Goal: Task Accomplishment & Management: Manage account settings

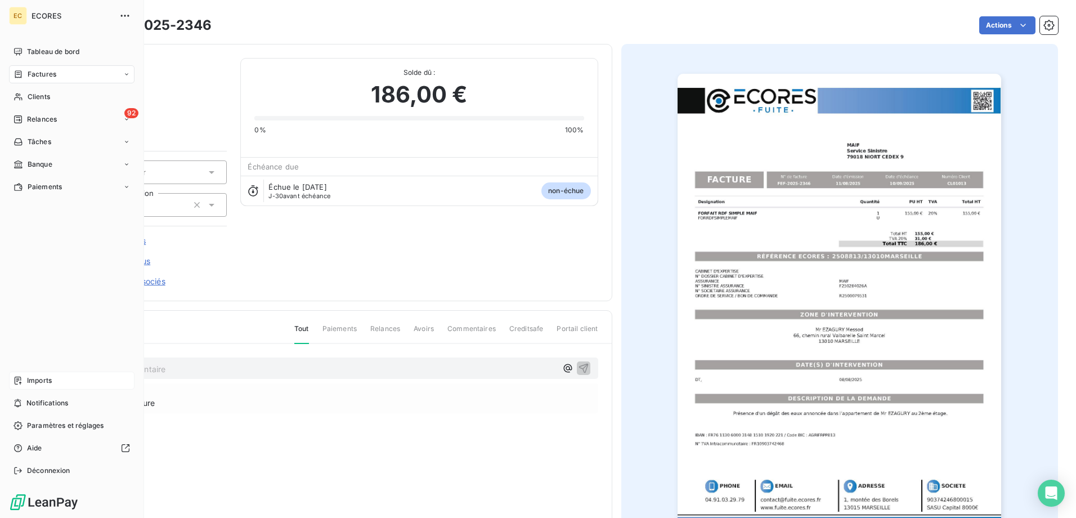
click at [29, 380] on span "Imports" at bounding box center [39, 380] width 25 height 10
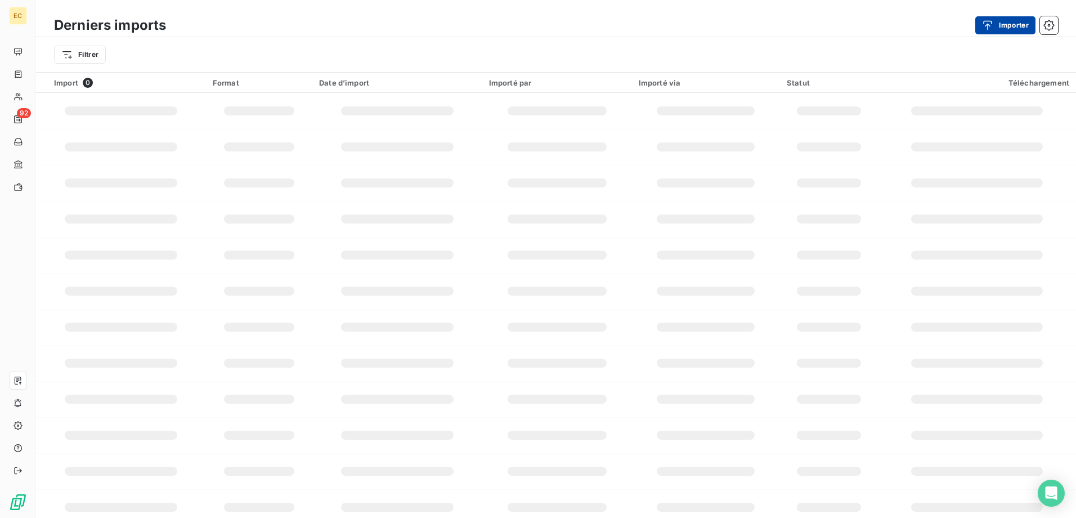
click at [1006, 24] on button "Importer" at bounding box center [1005, 25] width 60 height 18
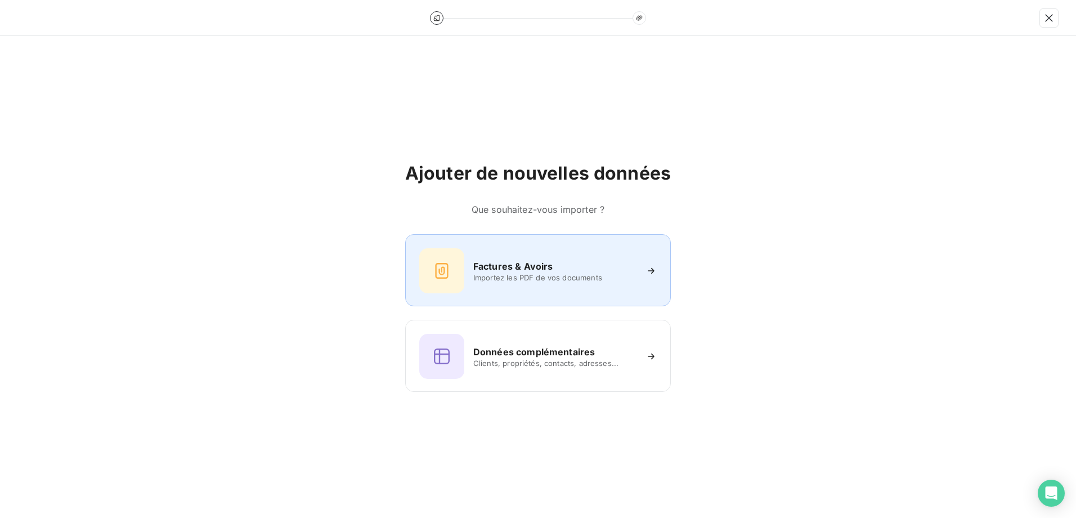
click at [518, 253] on div "Factures & Avoirs Importez les PDF de vos documents" at bounding box center [537, 270] width 237 height 45
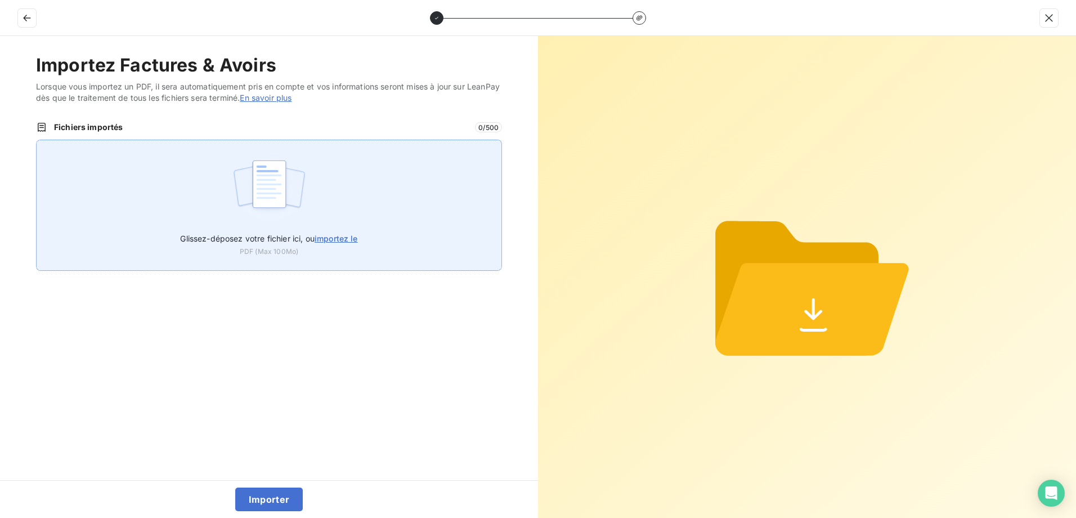
click at [336, 230] on label "Glissez-déposez votre fichier ici, ou importez le" at bounding box center [268, 236] width 177 height 21
click at [37, 140] on input "Glissez-déposez votre fichier ici, ou importez le" at bounding box center [36, 140] width 1 height 1
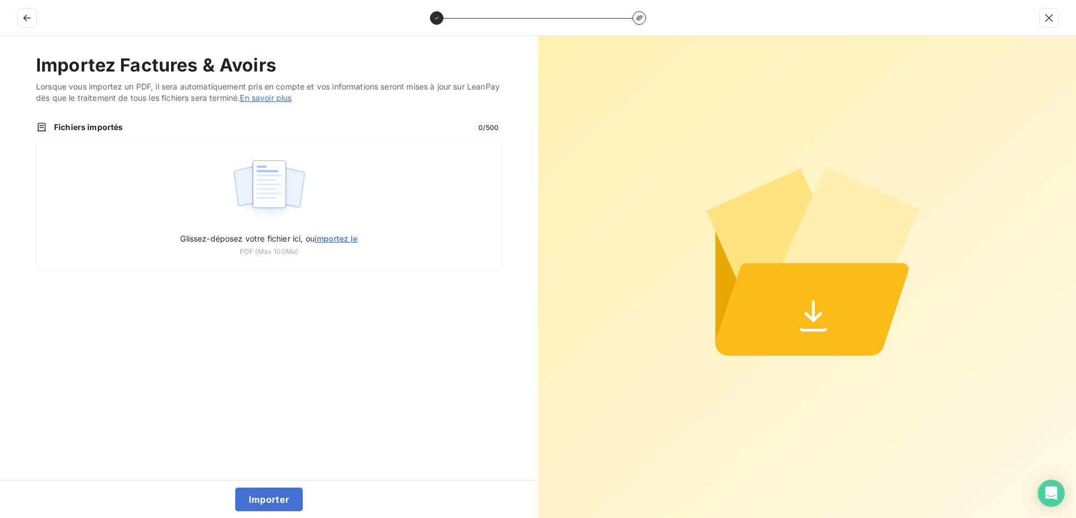
type input "C:\fakepath\FEF-2025-2347.pdf"
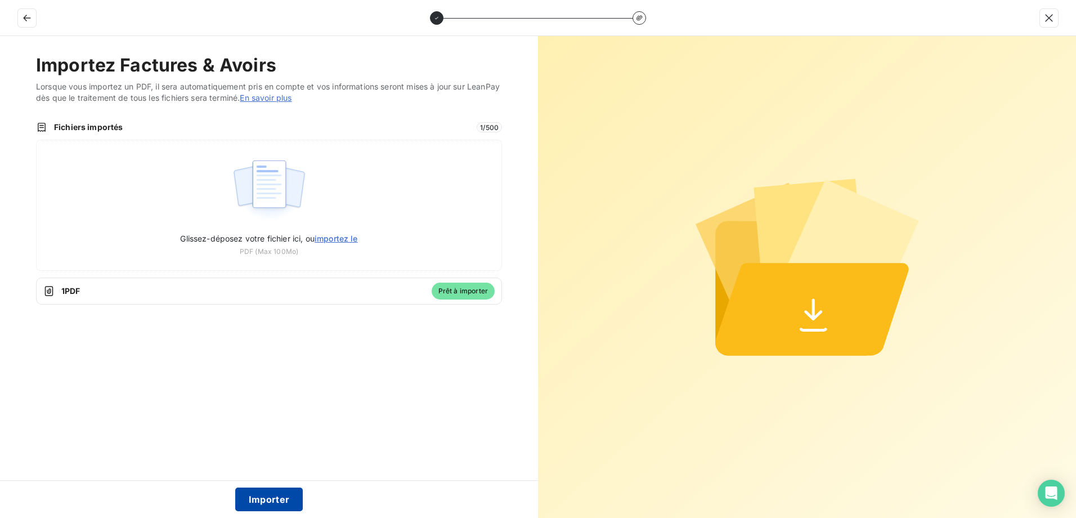
click at [280, 498] on button "Importer" at bounding box center [269, 499] width 68 height 24
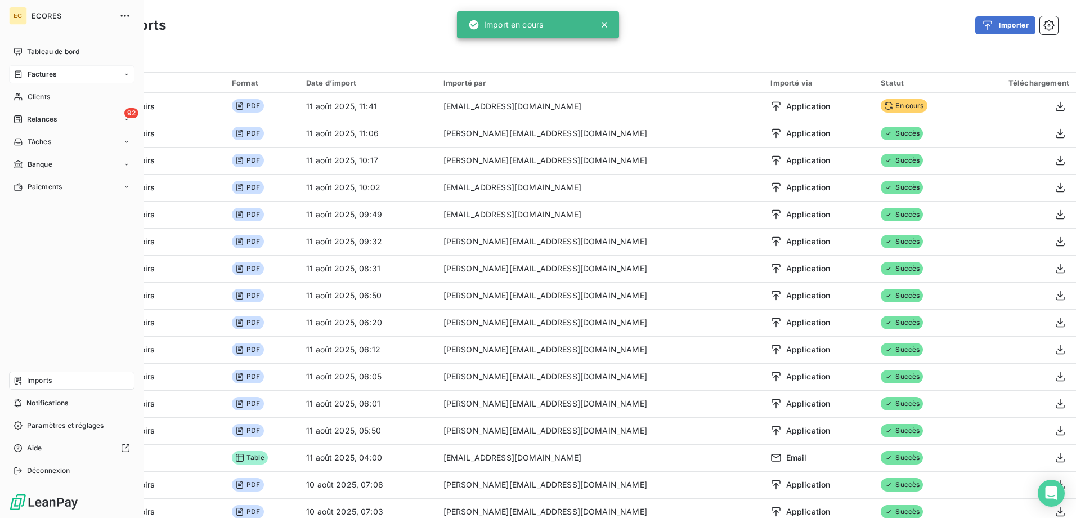
click at [32, 77] on span "Factures" at bounding box center [42, 74] width 29 height 10
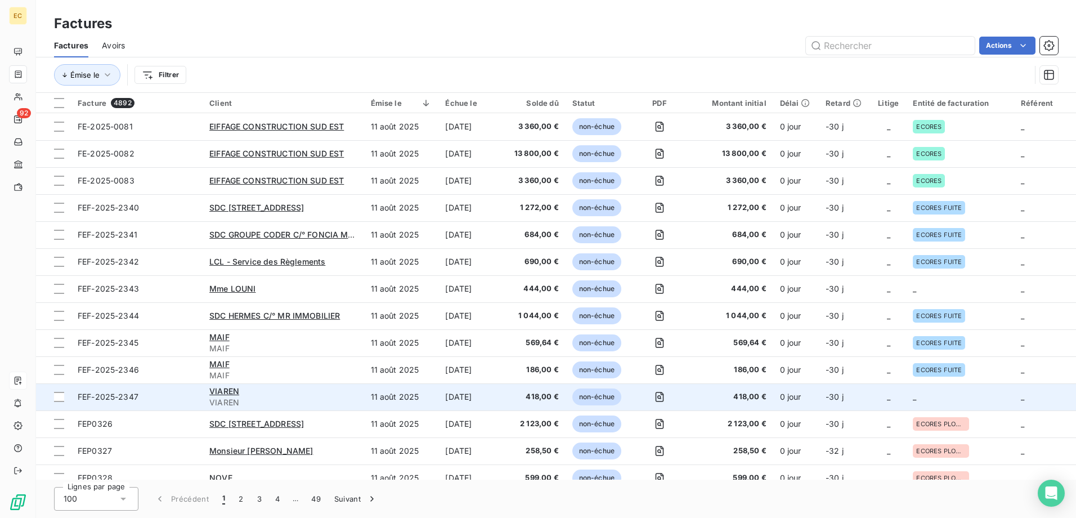
click at [762, 401] on span "418,00 €" at bounding box center [730, 396] width 71 height 11
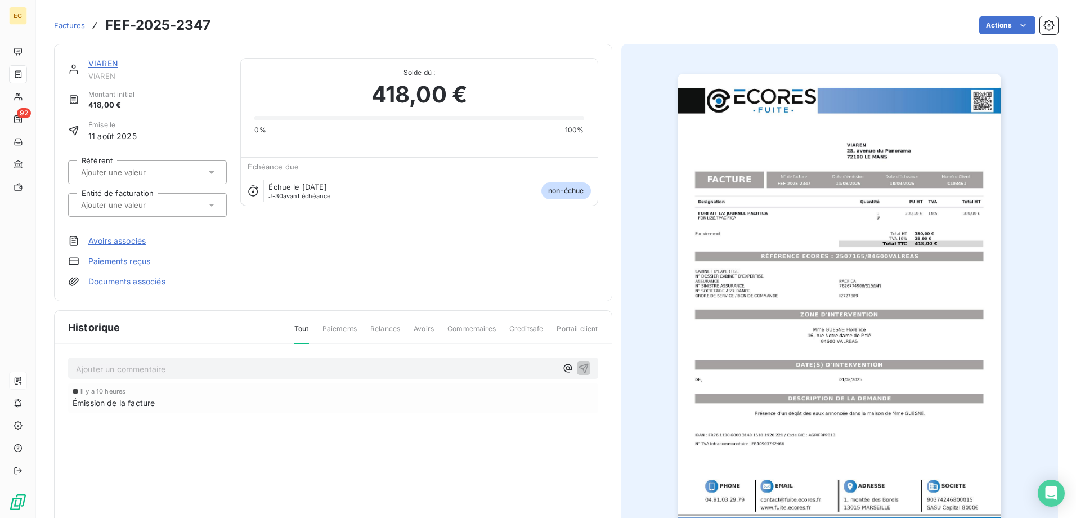
click at [143, 283] on link "Documents associés" at bounding box center [126, 281] width 77 height 11
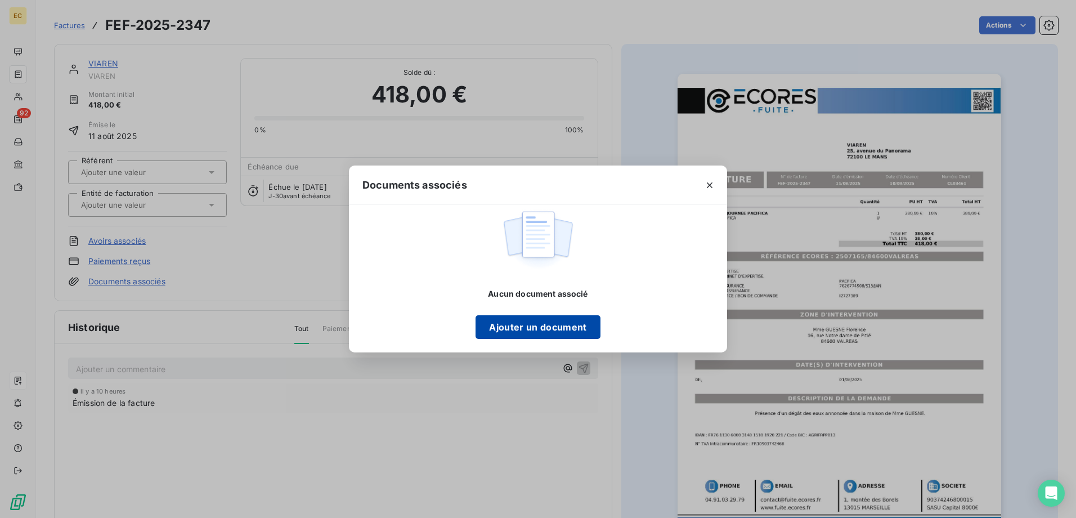
click at [549, 329] on button "Ajouter un document" at bounding box center [537, 327] width 124 height 24
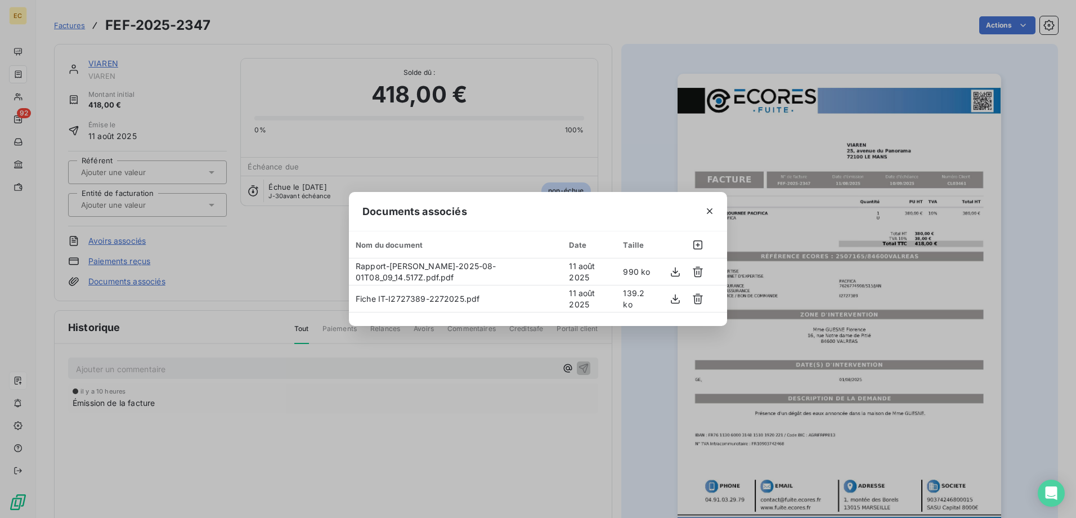
click at [221, 334] on div "Documents associés Nom du document Date Taille Rapport-Mme GUESNE Florence-2025…" at bounding box center [538, 259] width 1076 height 518
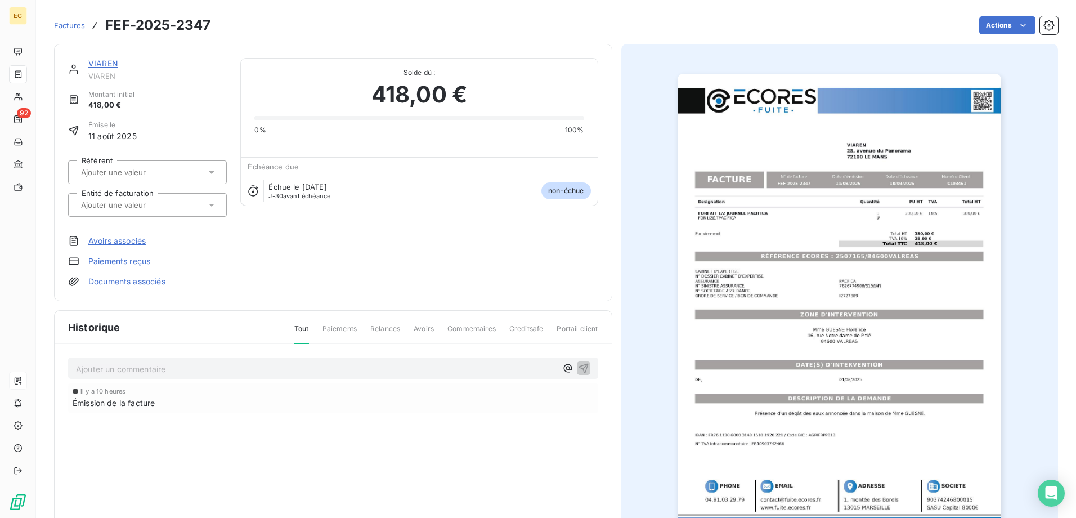
click at [113, 167] on input "text" at bounding box center [136, 172] width 113 height 10
click at [200, 174] on div at bounding box center [142, 172] width 128 height 15
click at [172, 207] on input "text" at bounding box center [136, 205] width 113 height 10
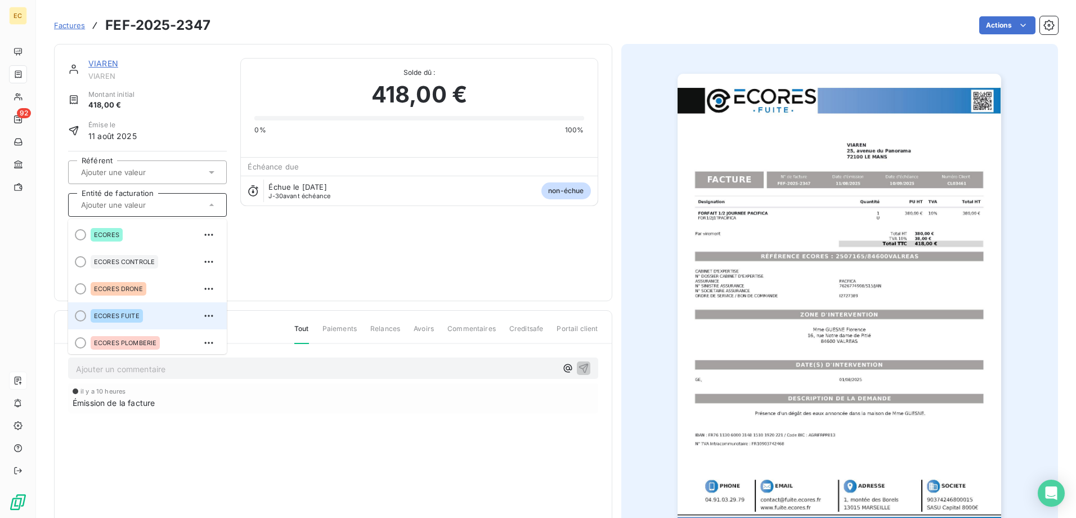
click at [146, 309] on div "ECORES FUITE" at bounding box center [154, 316] width 127 height 18
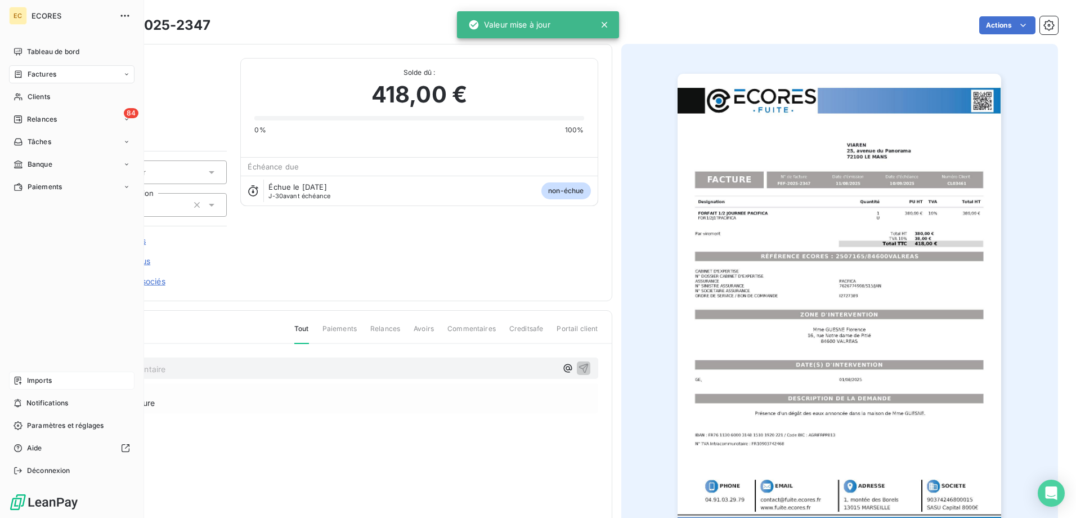
click at [43, 377] on span "Imports" at bounding box center [39, 380] width 25 height 10
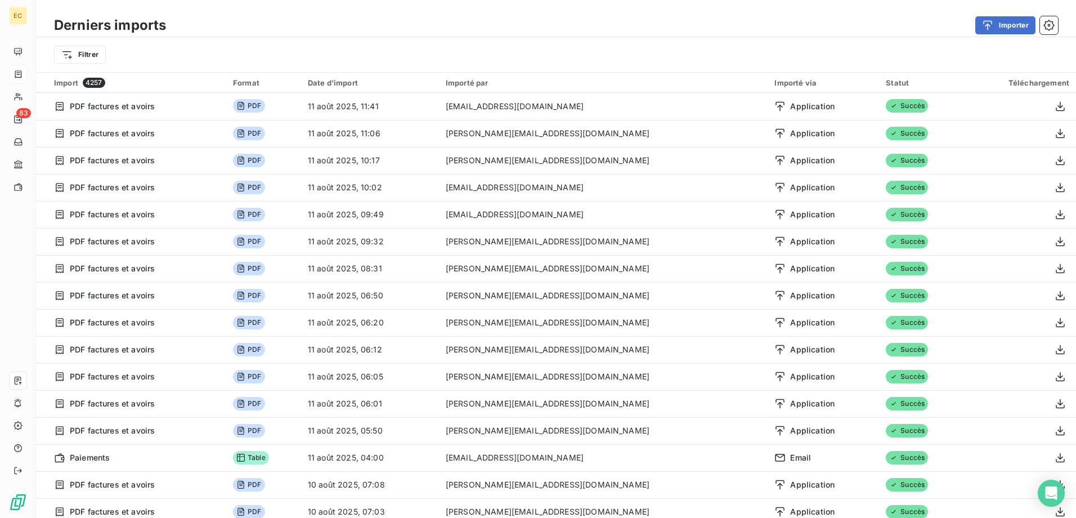
click at [974, 34] on div "Derniers imports Importer" at bounding box center [556, 26] width 1040 height 24
click at [997, 24] on div "button" at bounding box center [990, 25] width 17 height 11
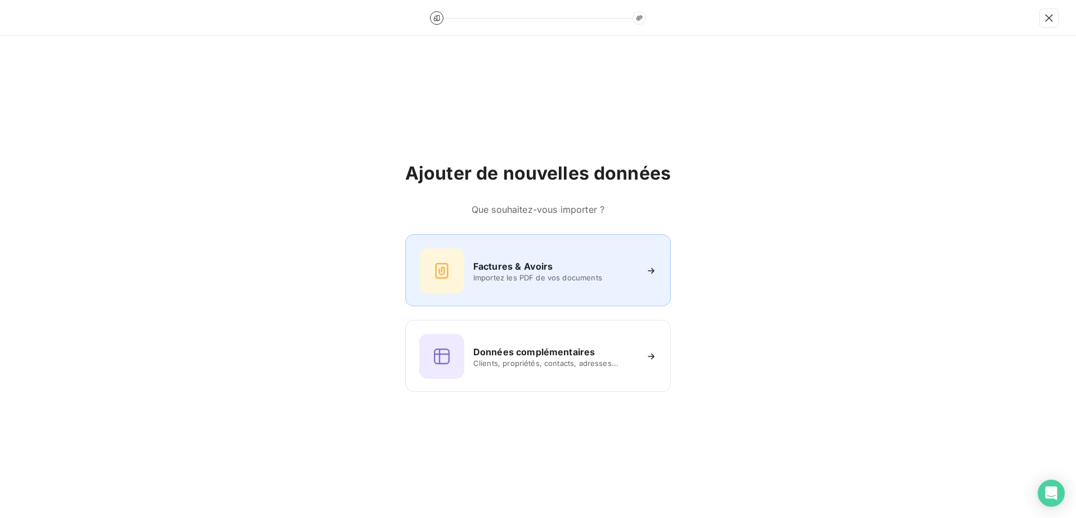
click at [595, 281] on span "Importez les PDF de vos documents" at bounding box center [554, 277] width 163 height 9
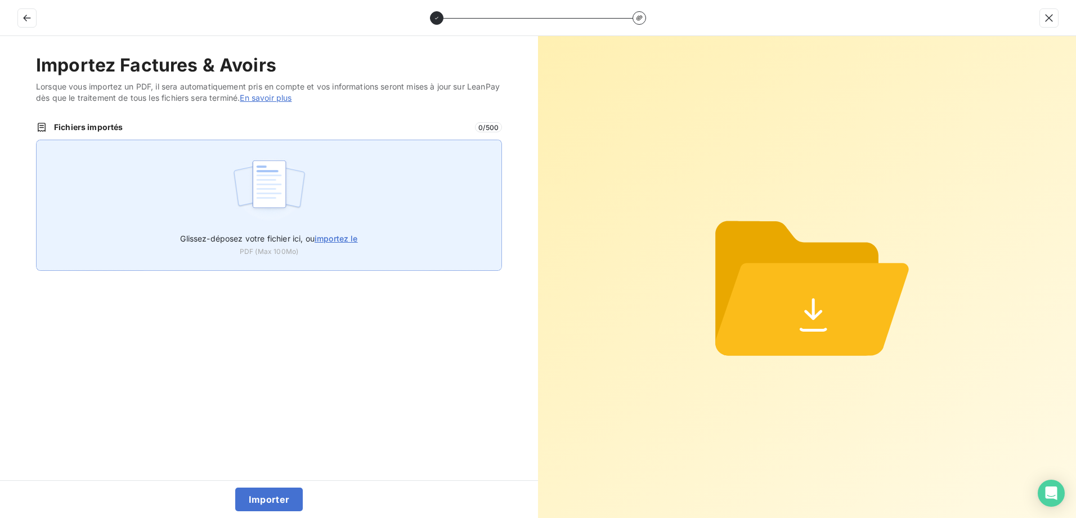
click at [330, 225] on div "Glissez-déposez votre fichier ici, ou importez le PDF (Max 100Mo)" at bounding box center [269, 205] width 466 height 131
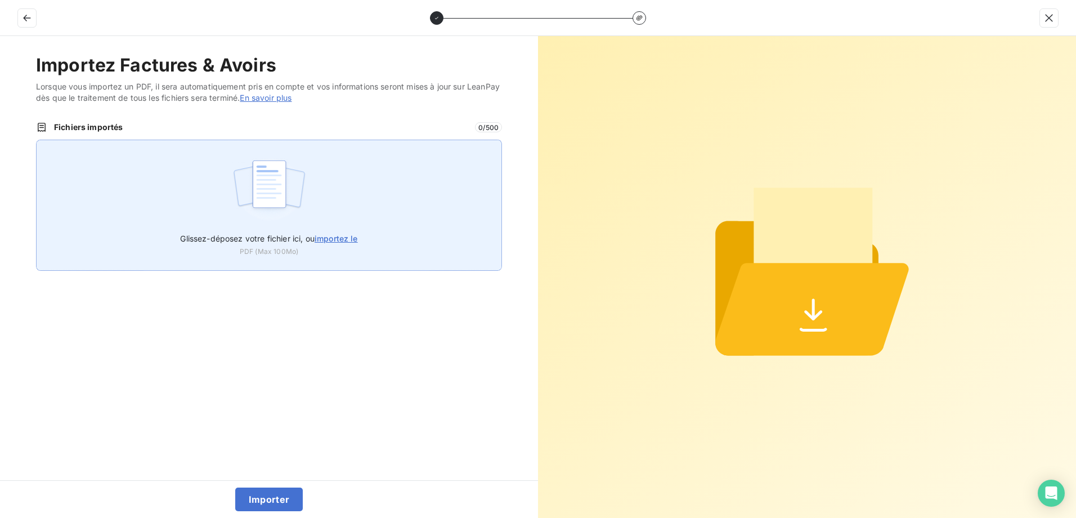
type input "C:\fakepath\FEF-2025-2348.pdf"
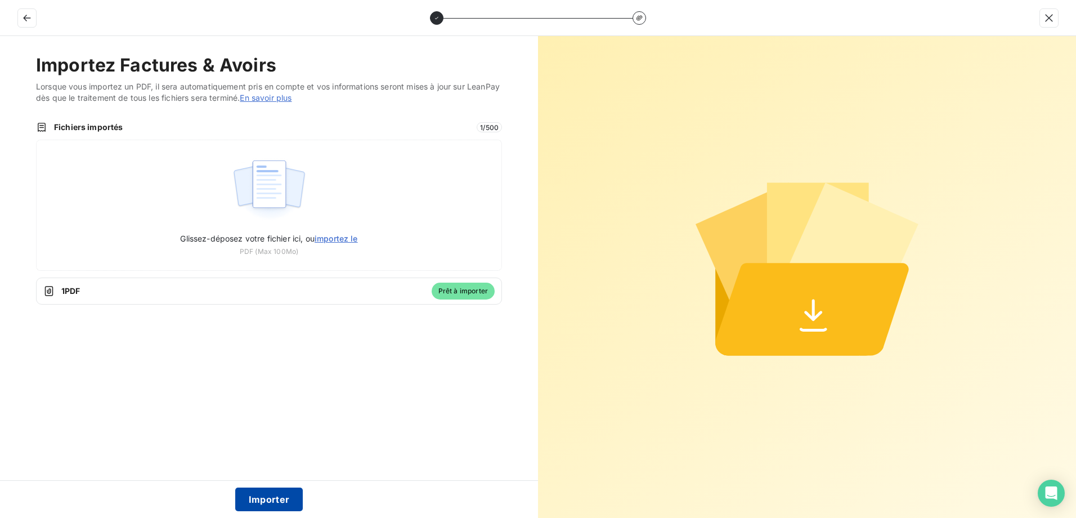
click at [267, 496] on button "Importer" at bounding box center [269, 499] width 68 height 24
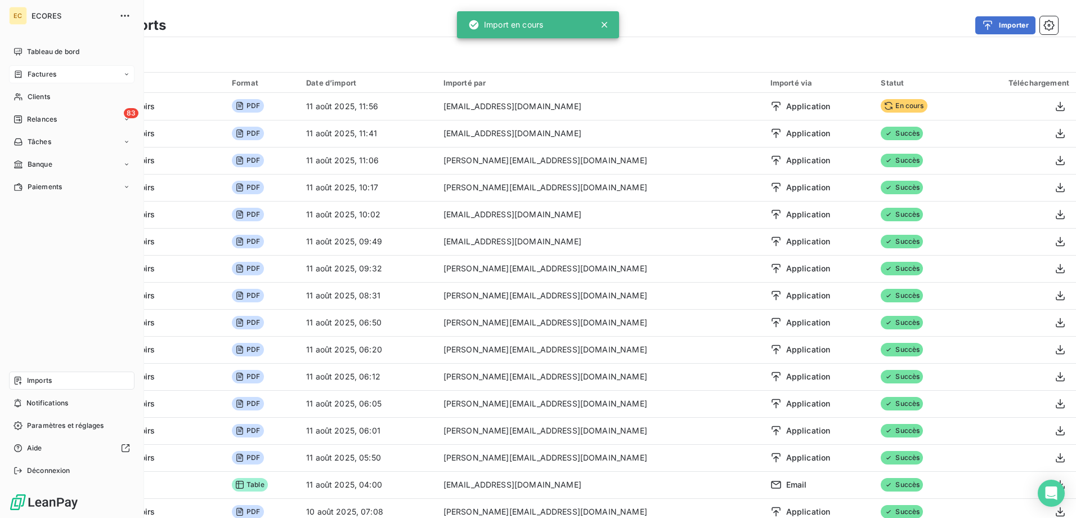
drag, startPoint x: 33, startPoint y: 73, endPoint x: 37, endPoint y: 69, distance: 6.0
click at [33, 73] on span "Factures" at bounding box center [42, 74] width 29 height 10
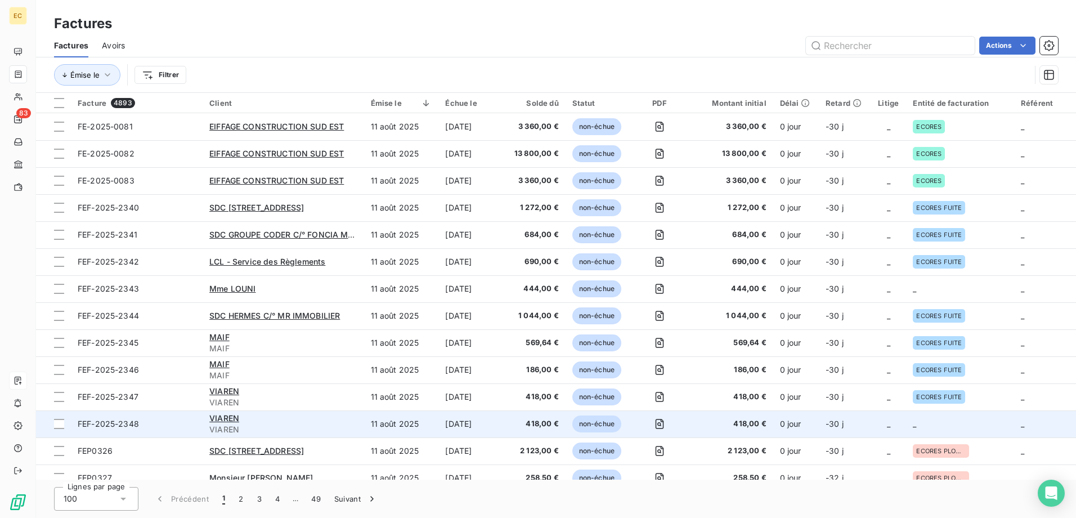
click at [896, 420] on td "_" at bounding box center [888, 423] width 36 height 27
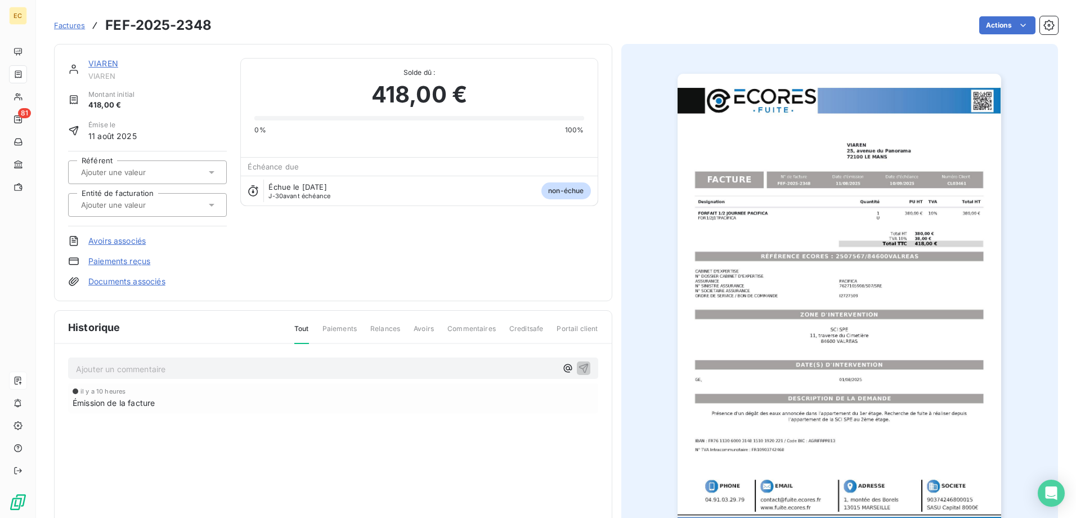
click at [128, 284] on link "Documents associés" at bounding box center [126, 281] width 77 height 11
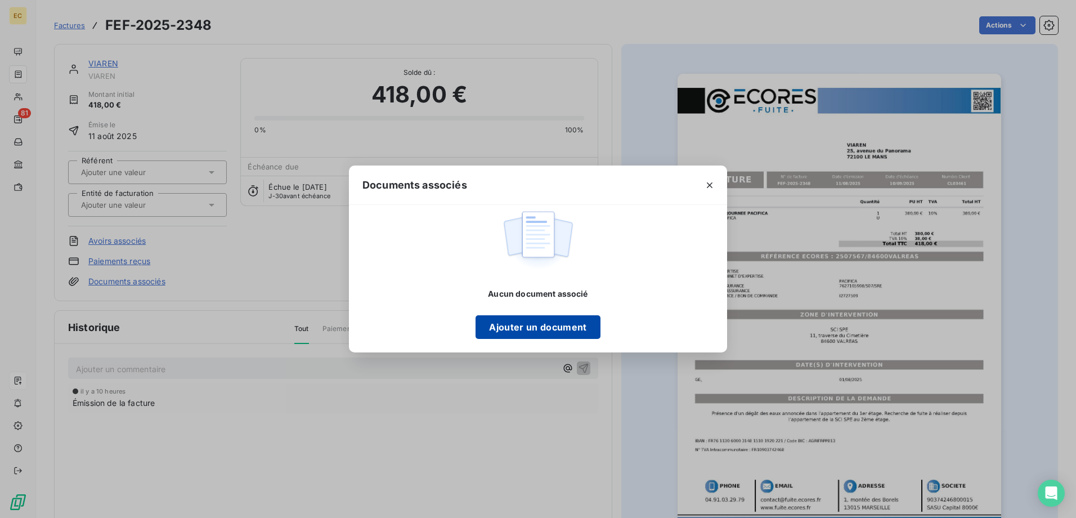
click at [541, 320] on button "Ajouter un document" at bounding box center [537, 327] width 124 height 24
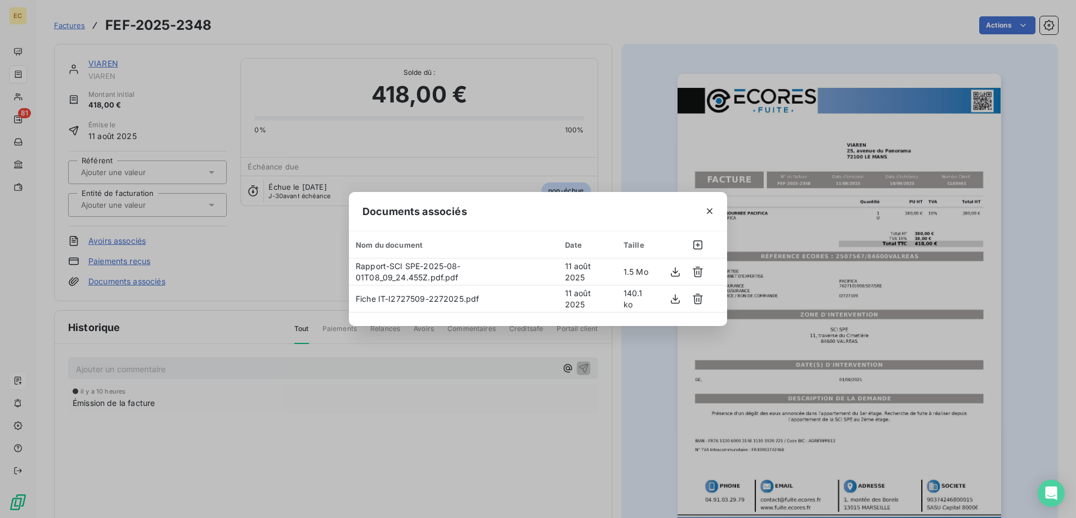
drag, startPoint x: 222, startPoint y: 280, endPoint x: 205, endPoint y: 237, distance: 46.2
click at [222, 278] on div "Documents associés Nom du document Date Taille Rapport-SCI SPE-2025-08-01T08_09…" at bounding box center [538, 259] width 1076 height 518
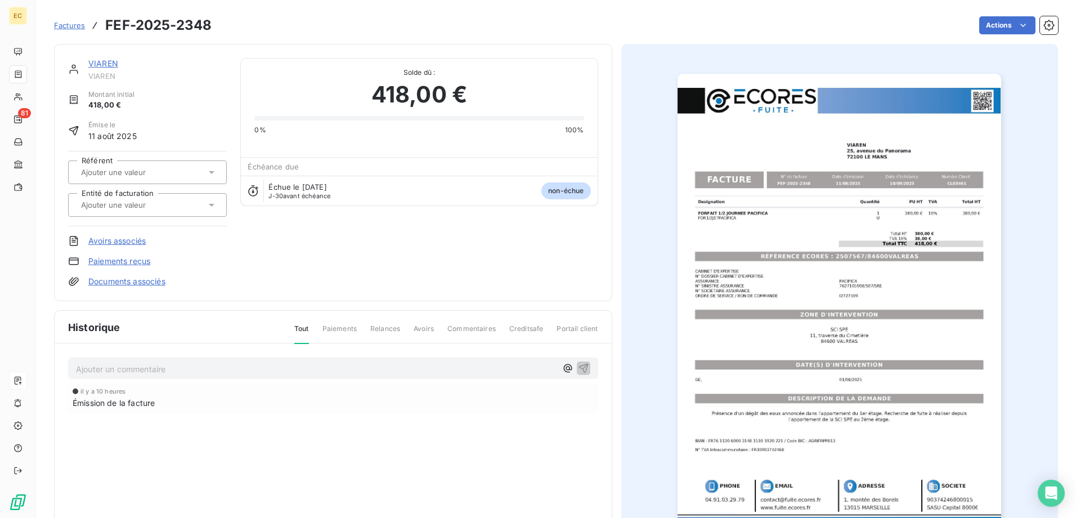
click at [187, 206] on div at bounding box center [142, 204] width 128 height 15
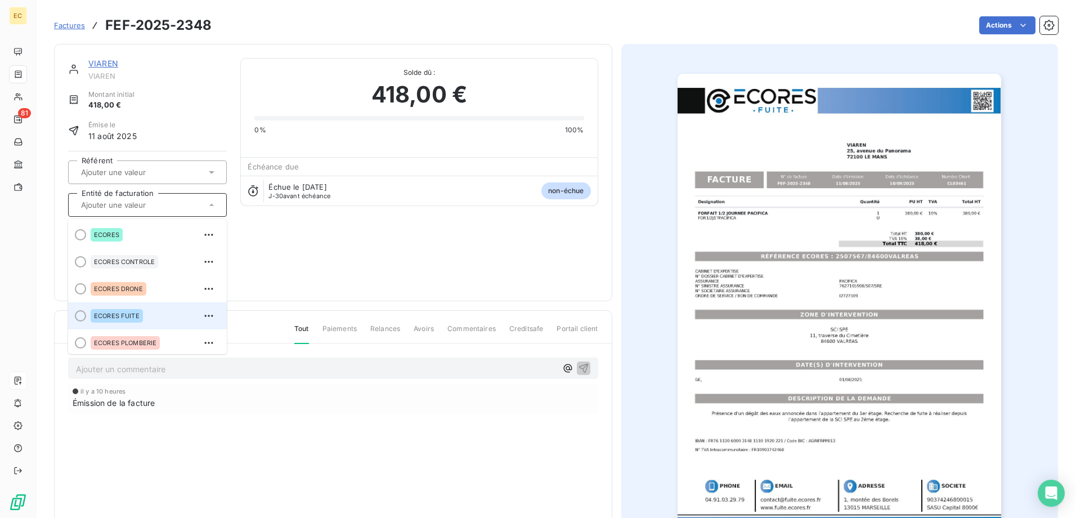
click at [141, 316] on div "ECORES FUITE" at bounding box center [117, 316] width 52 height 14
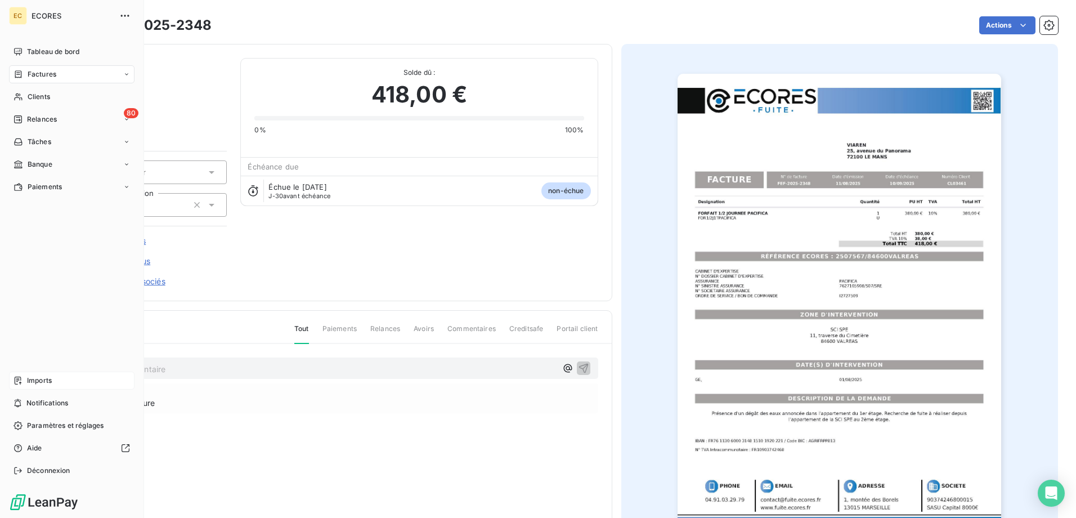
click at [32, 380] on span "Imports" at bounding box center [39, 380] width 25 height 10
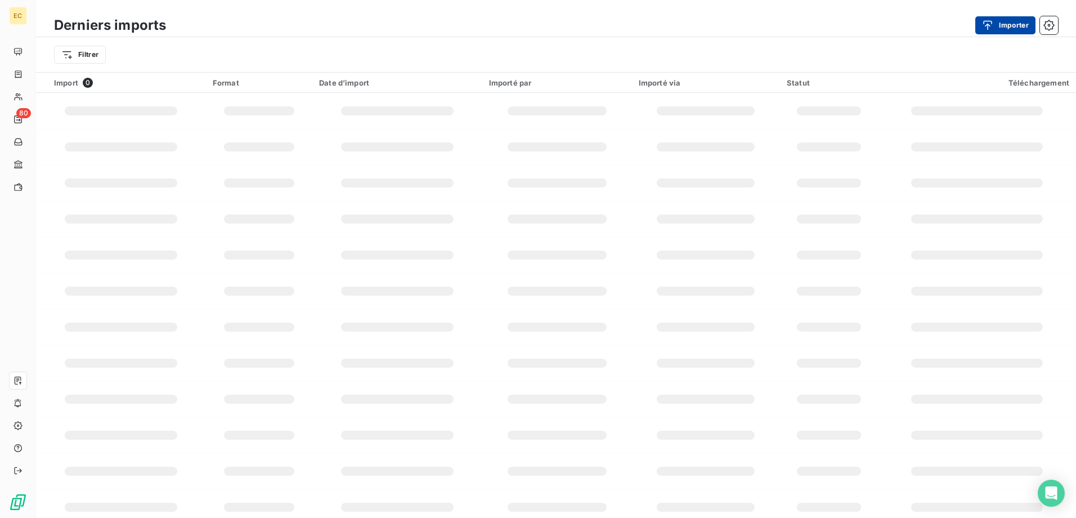
click at [1015, 25] on button "Importer" at bounding box center [1005, 25] width 60 height 18
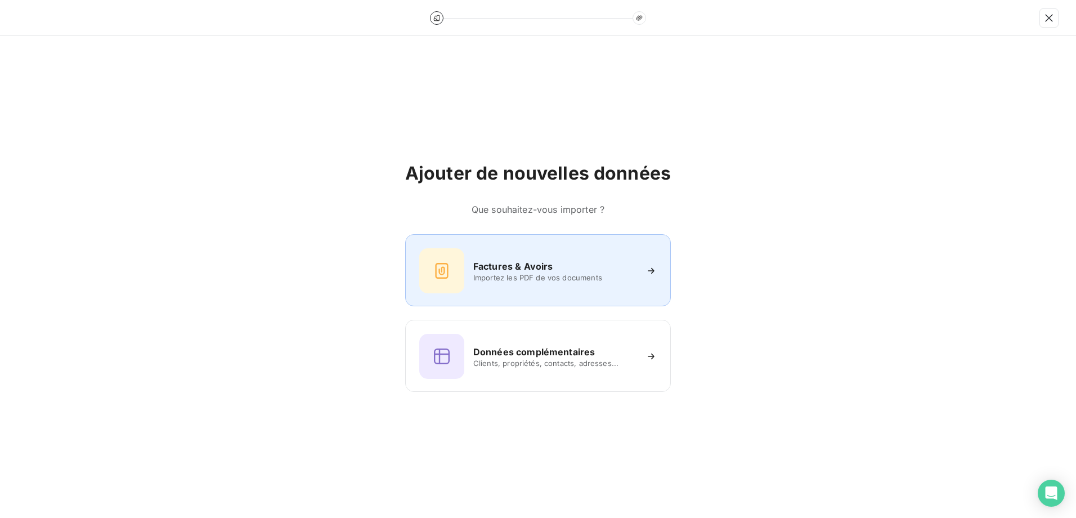
click at [532, 277] on span "Importez les PDF de vos documents" at bounding box center [554, 277] width 163 height 9
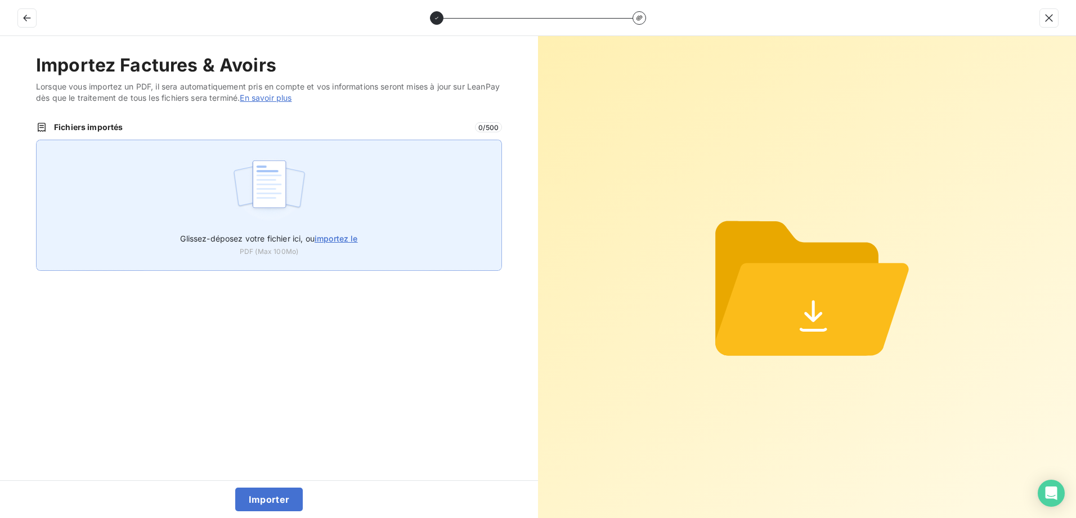
click at [335, 233] on label "Glissez-déposez votre fichier ici, ou importez le" at bounding box center [268, 236] width 177 height 21
click at [37, 140] on input "Glissez-déposez votre fichier ici, ou importez le" at bounding box center [36, 140] width 1 height 1
type input "C:\fakepath\FEF-2025-2349.pdf"
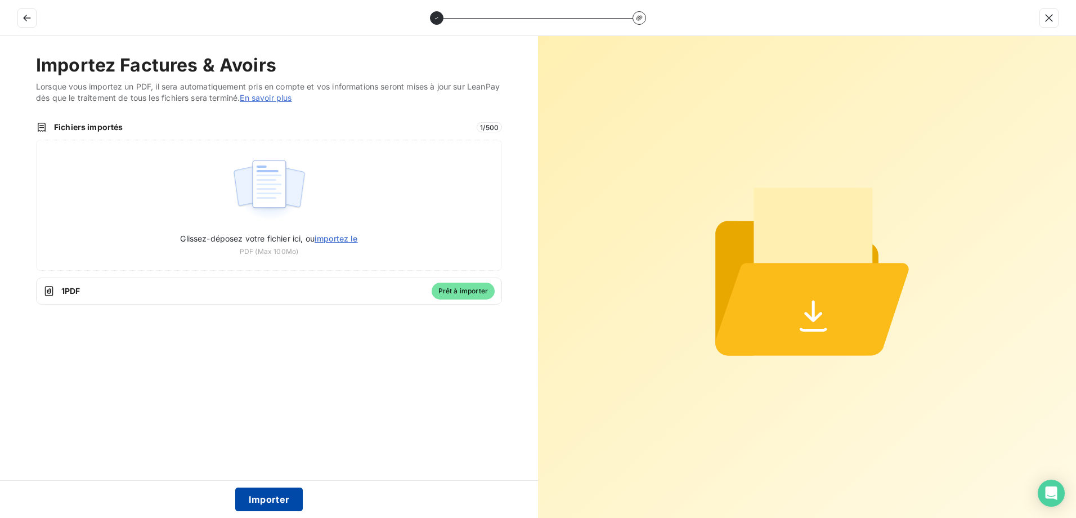
click at [272, 500] on button "Importer" at bounding box center [269, 499] width 68 height 24
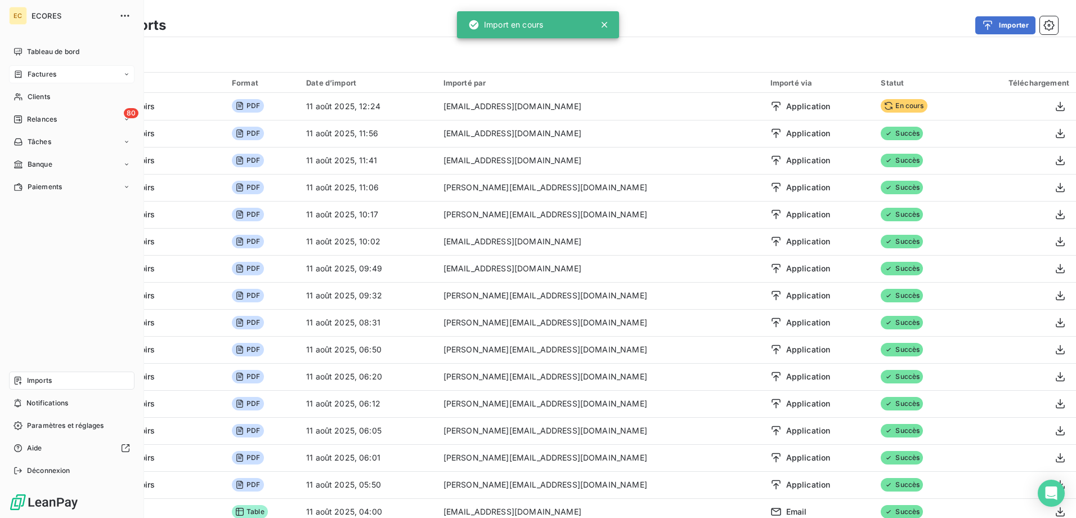
click at [32, 74] on span "Factures" at bounding box center [42, 74] width 29 height 10
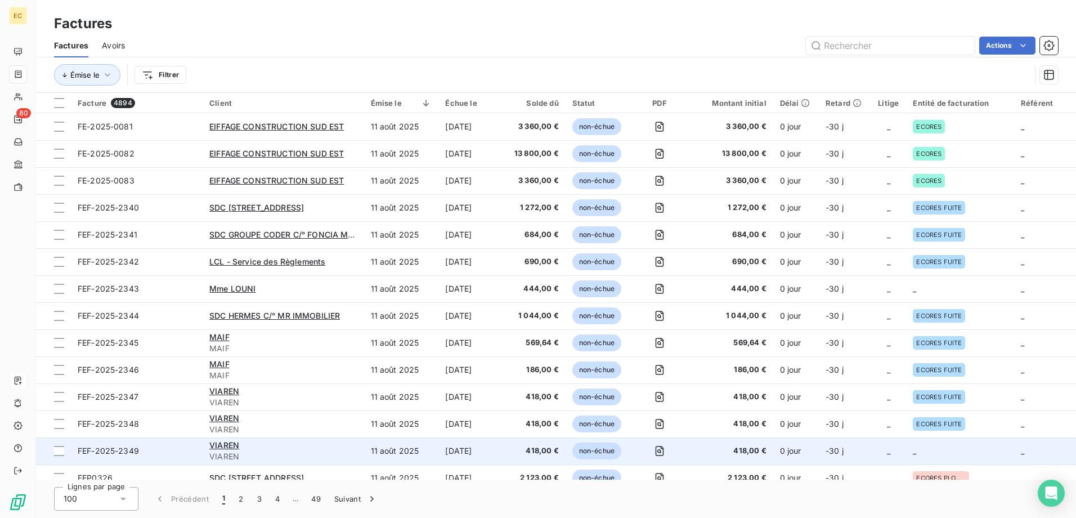
click at [875, 460] on td "_" at bounding box center [888, 450] width 36 height 27
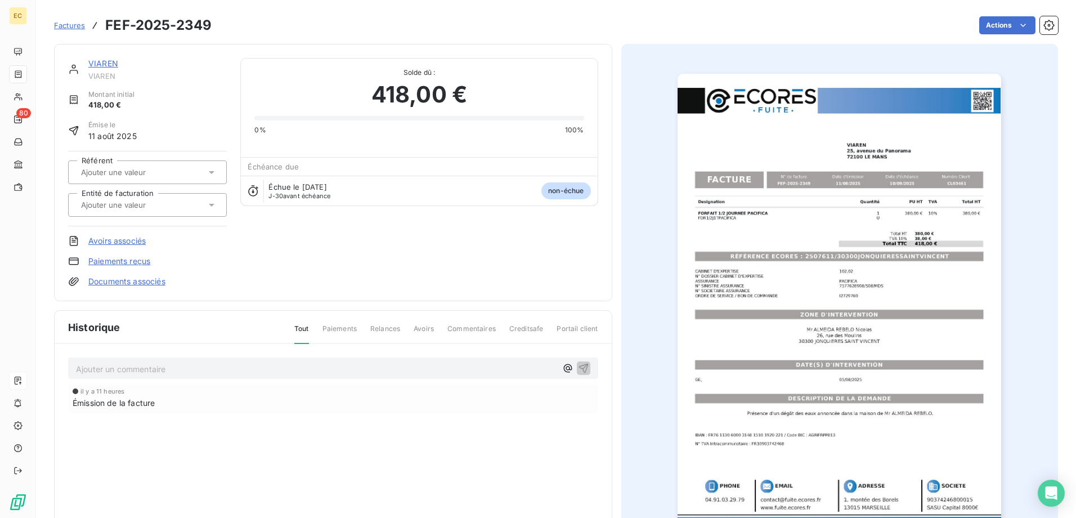
click at [158, 281] on link "Documents associés" at bounding box center [126, 281] width 77 height 11
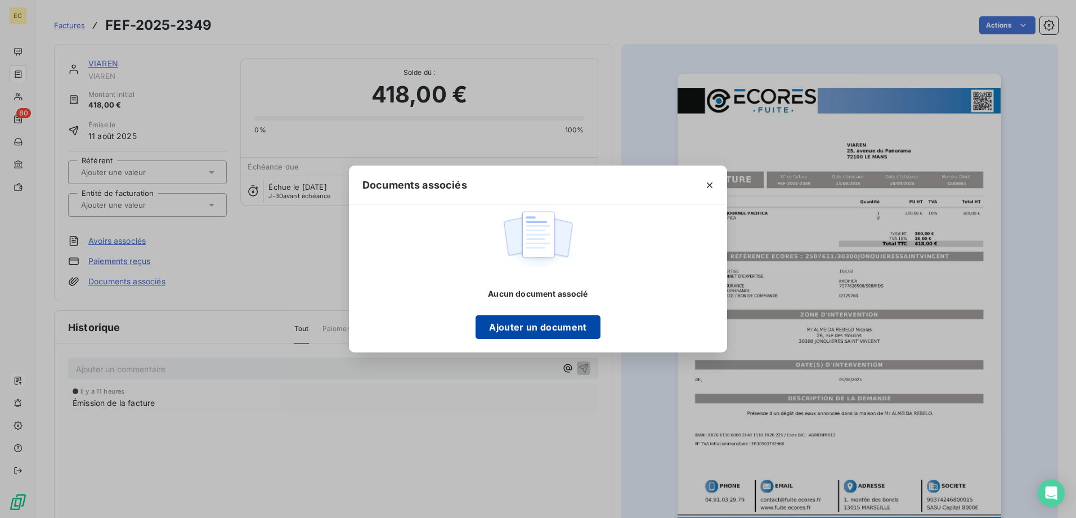
click at [541, 330] on button "Ajouter un document" at bounding box center [537, 327] width 124 height 24
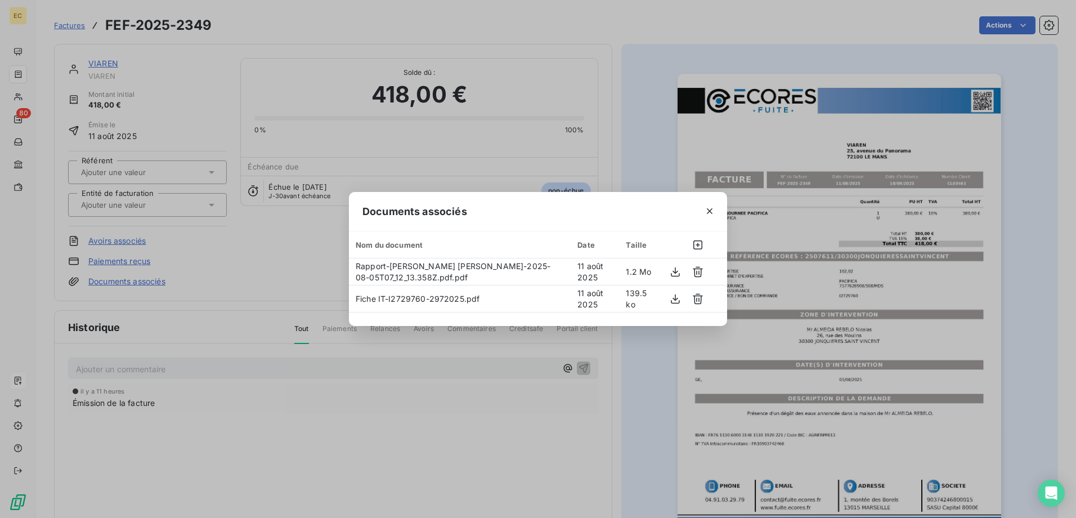
click at [274, 258] on div "Documents associés Nom du document Date Taille Rapport-Mr ALMEIDA REBELO Nicola…" at bounding box center [538, 259] width 1076 height 518
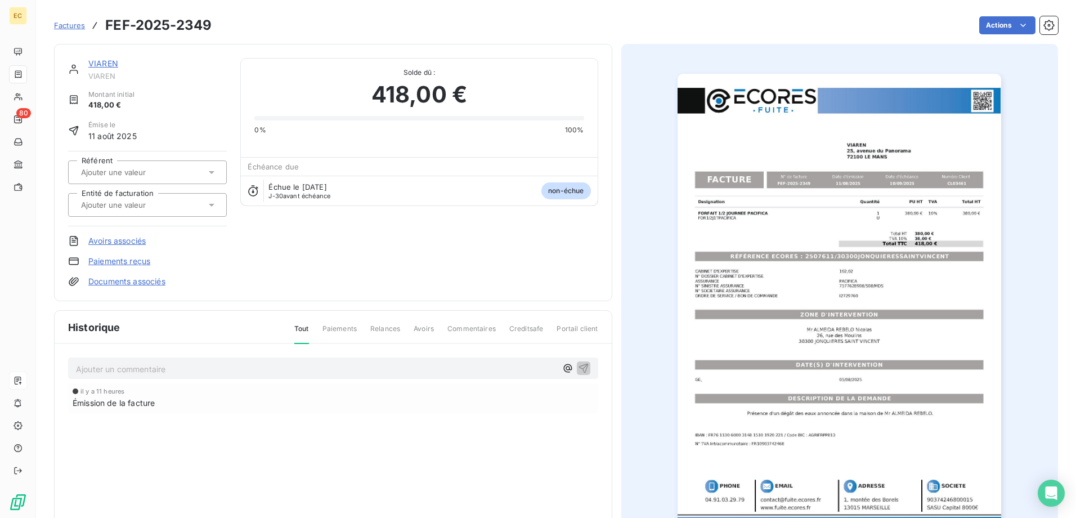
click at [132, 205] on input "text" at bounding box center [136, 205] width 113 height 10
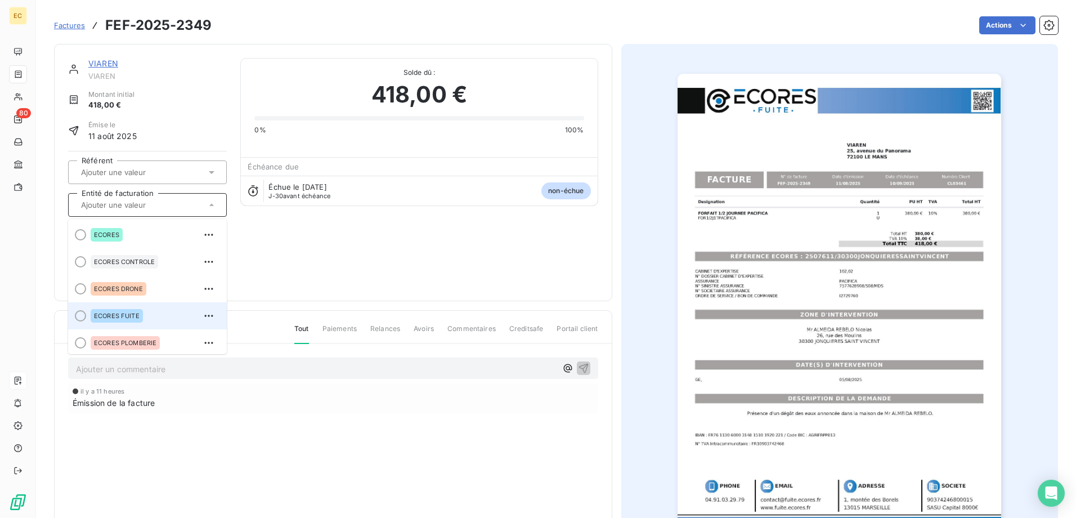
click at [138, 309] on div "ECORES FUITE" at bounding box center [117, 316] width 52 height 14
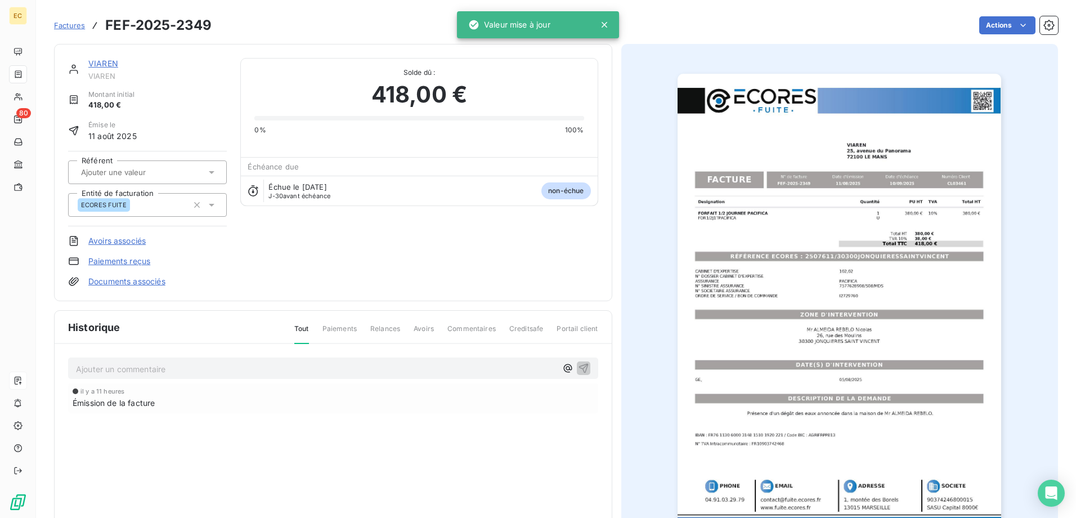
click at [294, 261] on div "VIAREN VIAREN Montant initial 418,00 € Émise le 11 août 2025 Référent Entité de…" at bounding box center [333, 172] width 530 height 229
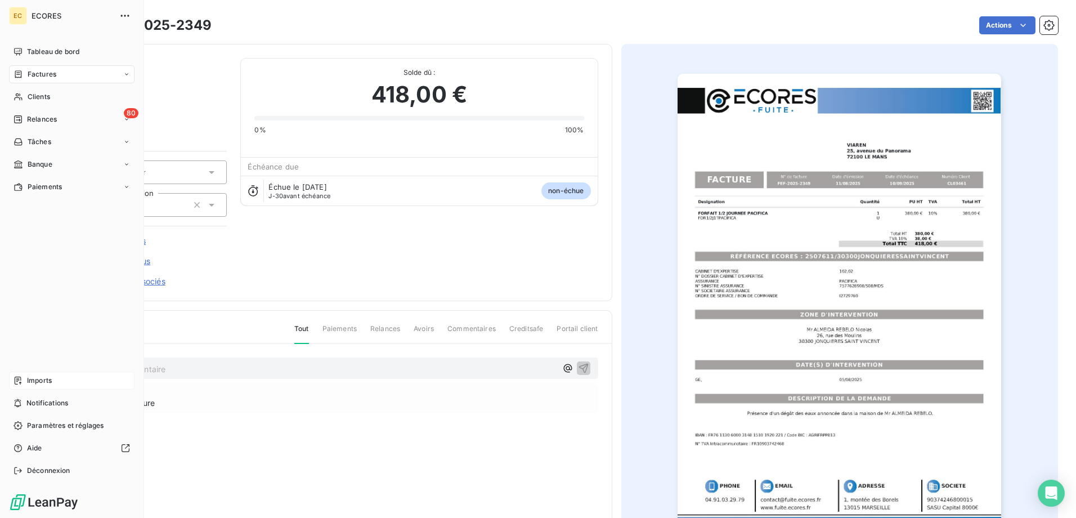
click at [42, 382] on span "Imports" at bounding box center [39, 380] width 25 height 10
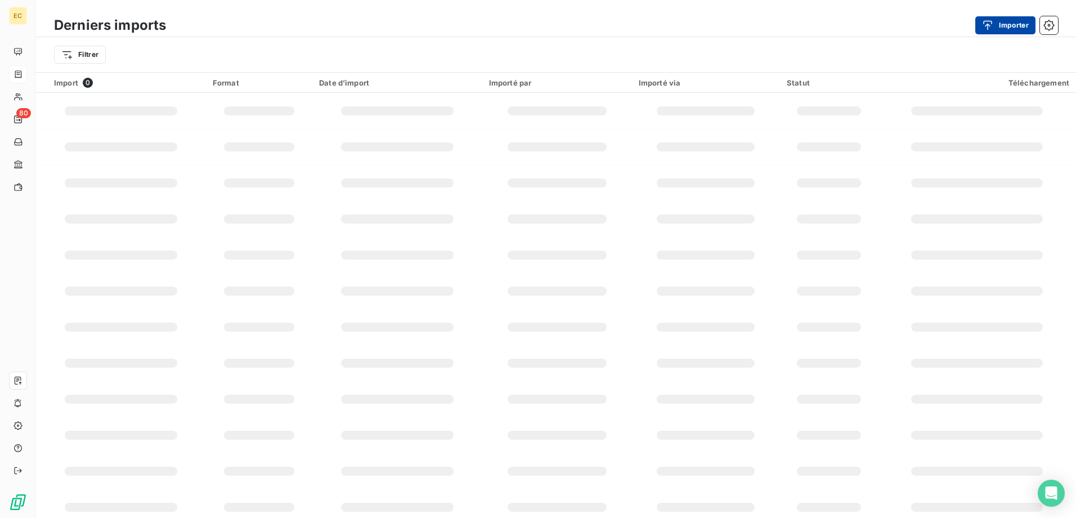
click at [994, 24] on div "button" at bounding box center [990, 25] width 17 height 11
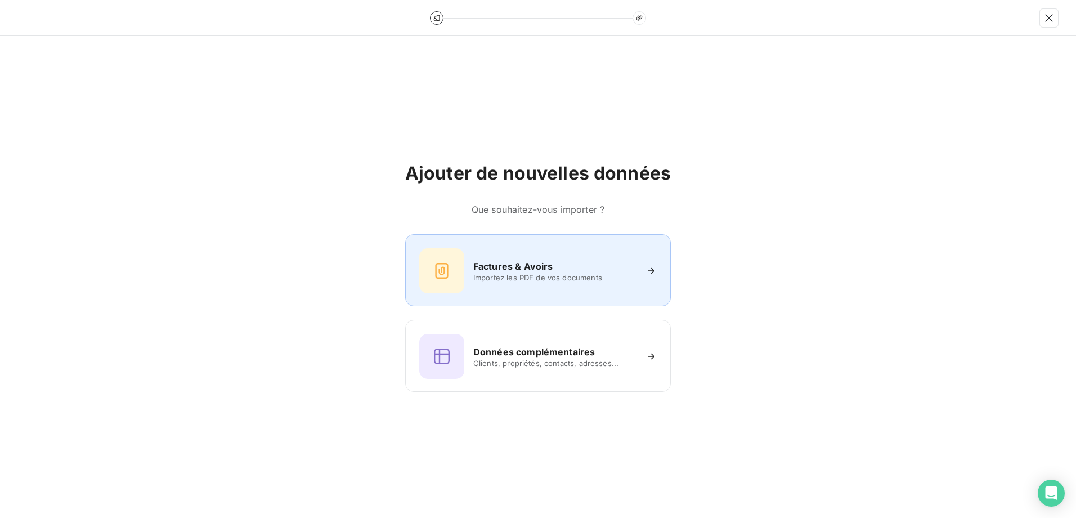
click at [524, 255] on div "Factures & Avoirs Importez les PDF de vos documents" at bounding box center [537, 270] width 237 height 45
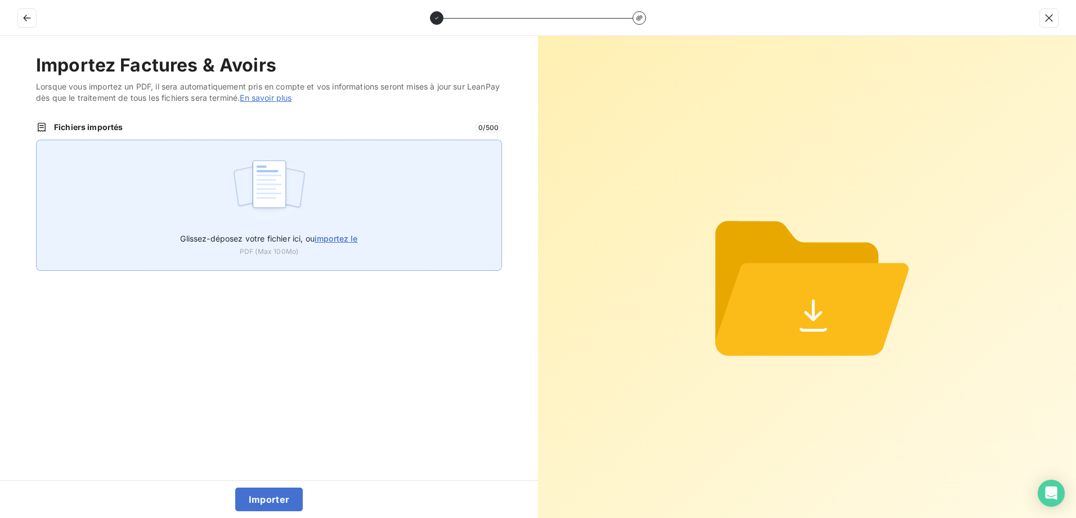
click at [336, 236] on span "importez le" at bounding box center [335, 238] width 43 height 10
click at [37, 140] on input "Glissez-déposez votre fichier ici, ou importez le" at bounding box center [36, 140] width 1 height 1
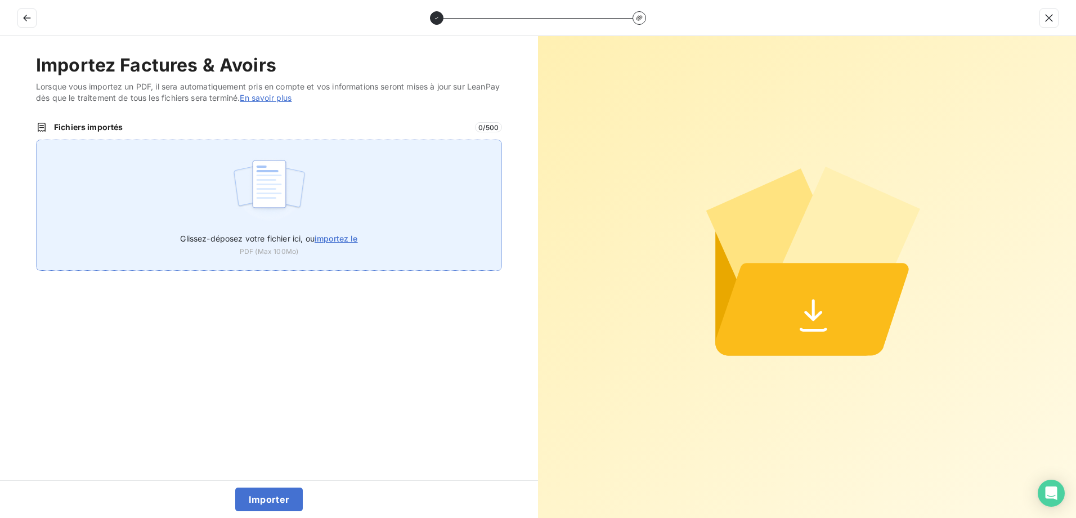
type input "C:\fakepath\FEF-2025-2350.pdf"
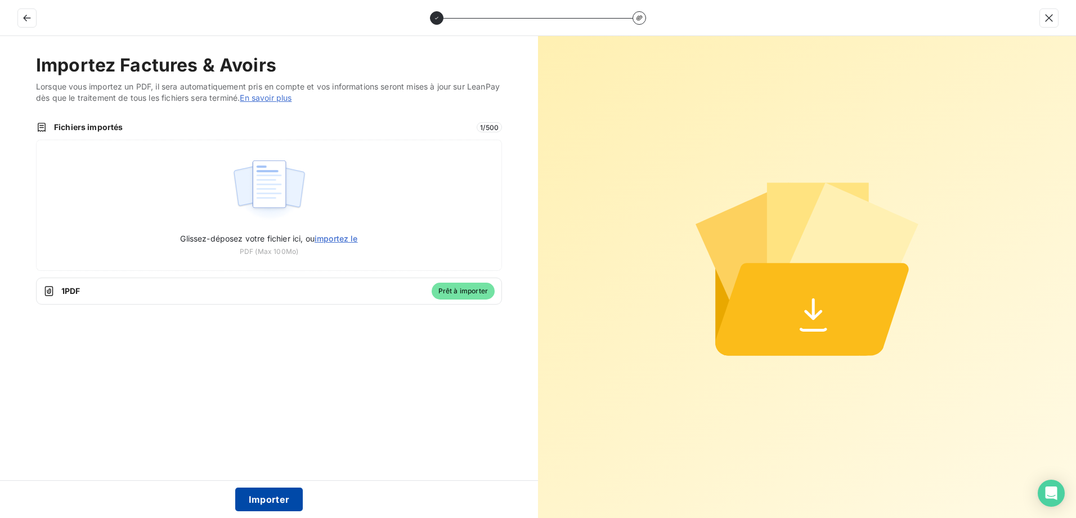
click at [268, 500] on button "Importer" at bounding box center [269, 499] width 68 height 24
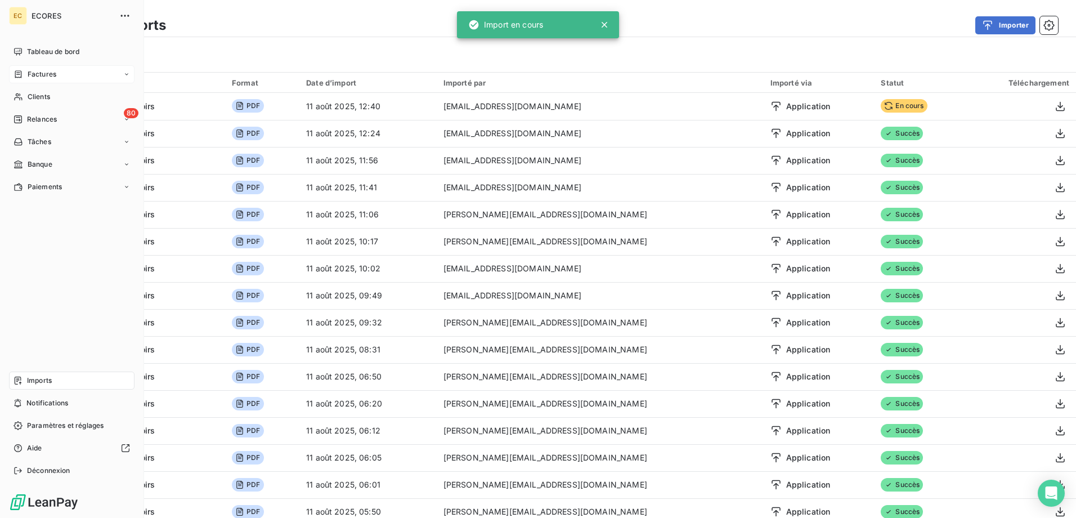
click at [43, 70] on span "Factures" at bounding box center [42, 74] width 29 height 10
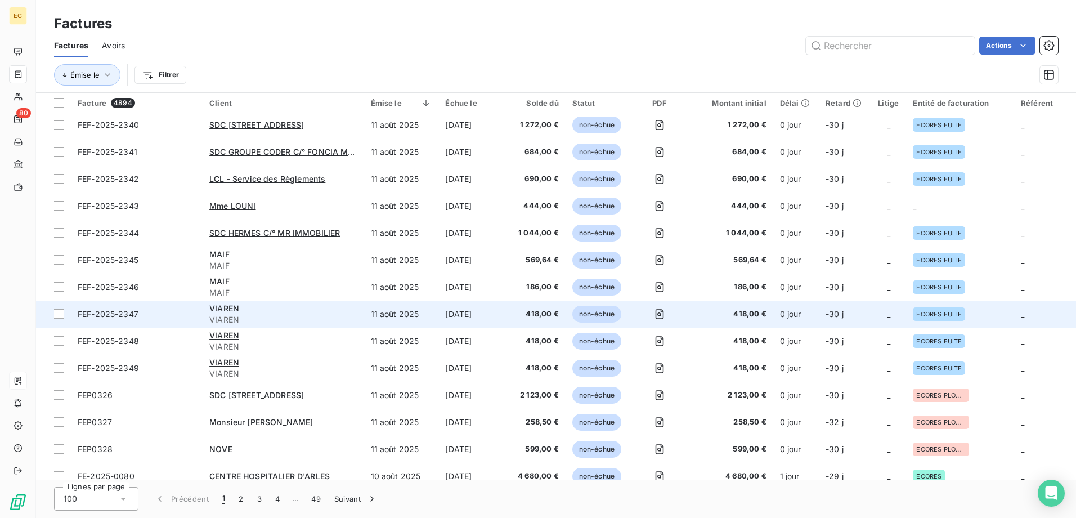
scroll to position [113, 0]
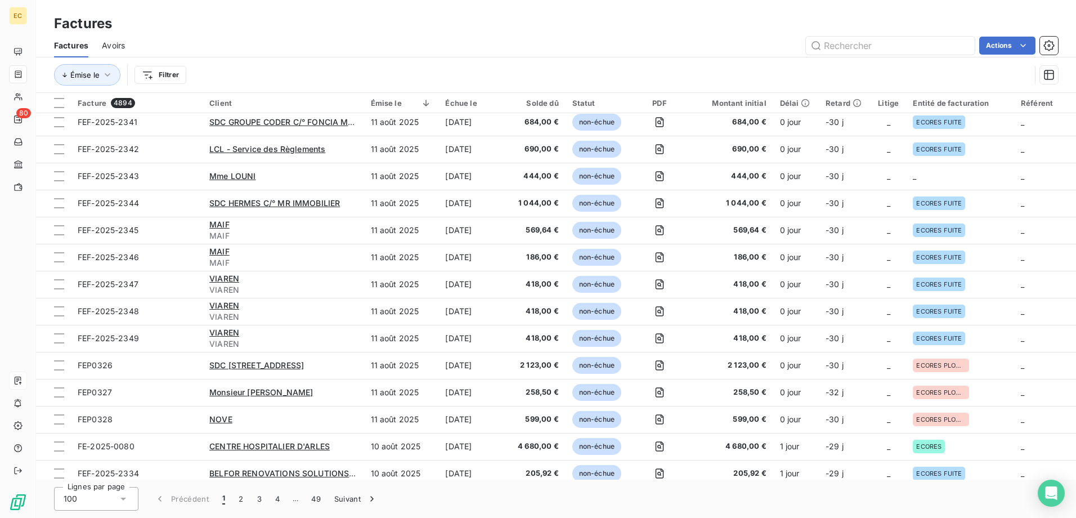
click at [361, 27] on div "Factures" at bounding box center [556, 24] width 1040 height 20
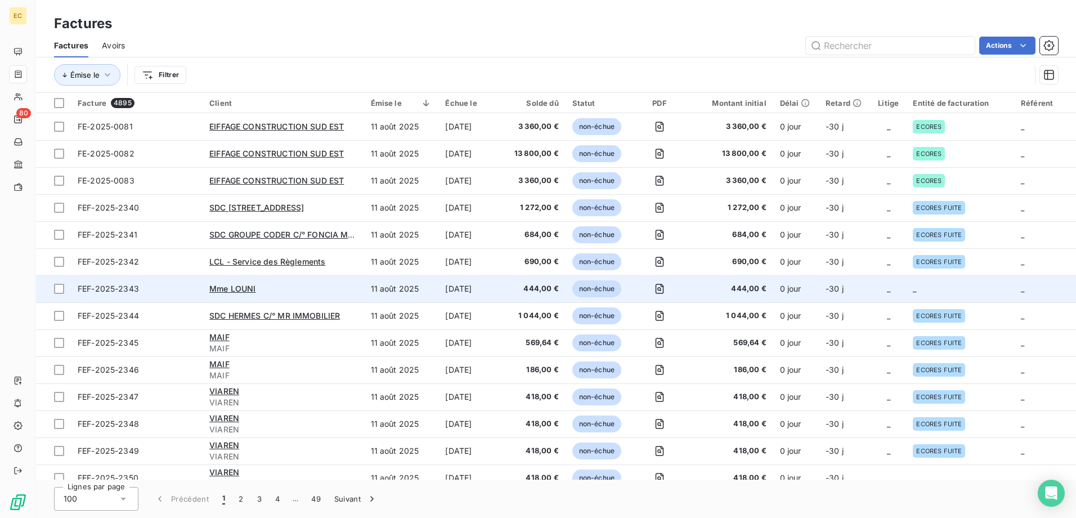
scroll to position [169, 0]
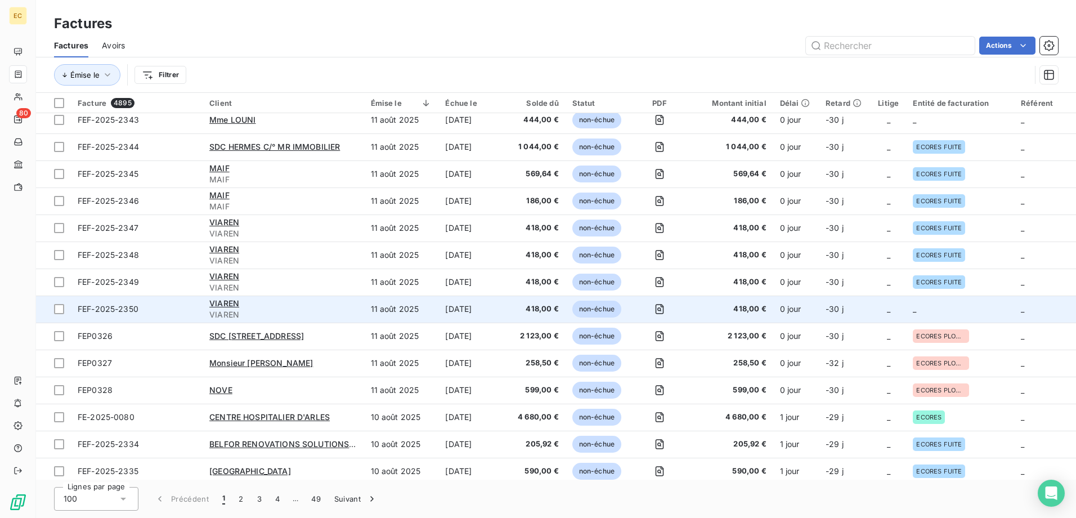
click at [766, 313] on span "418,00 €" at bounding box center [730, 308] width 71 height 11
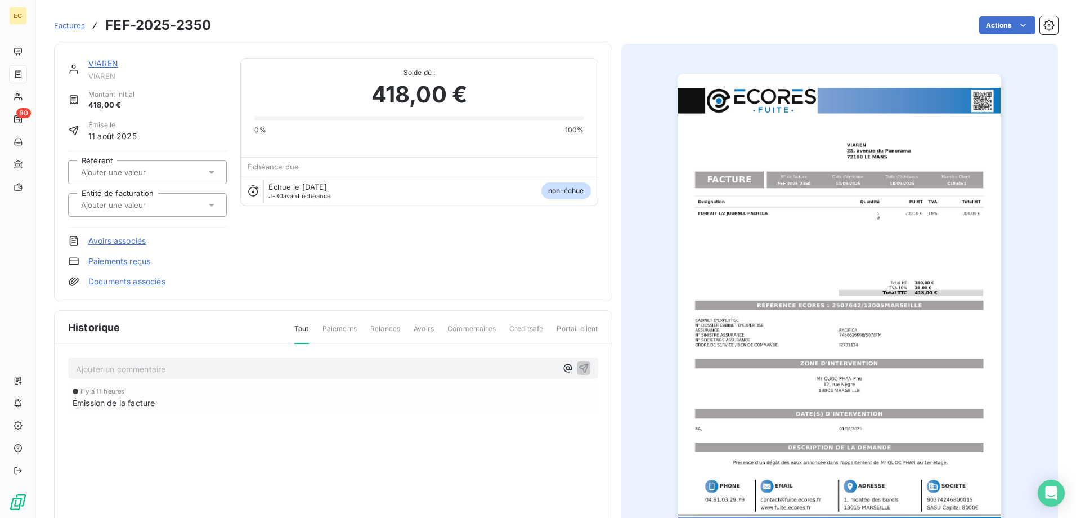
click at [159, 280] on link "Documents associés" at bounding box center [126, 281] width 77 height 11
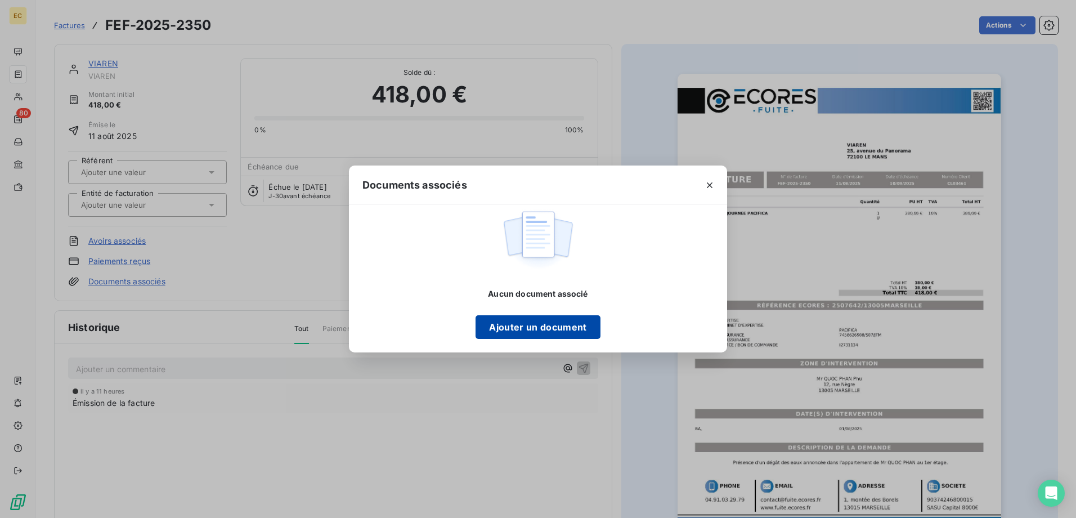
click at [537, 323] on button "Ajouter un document" at bounding box center [537, 327] width 124 height 24
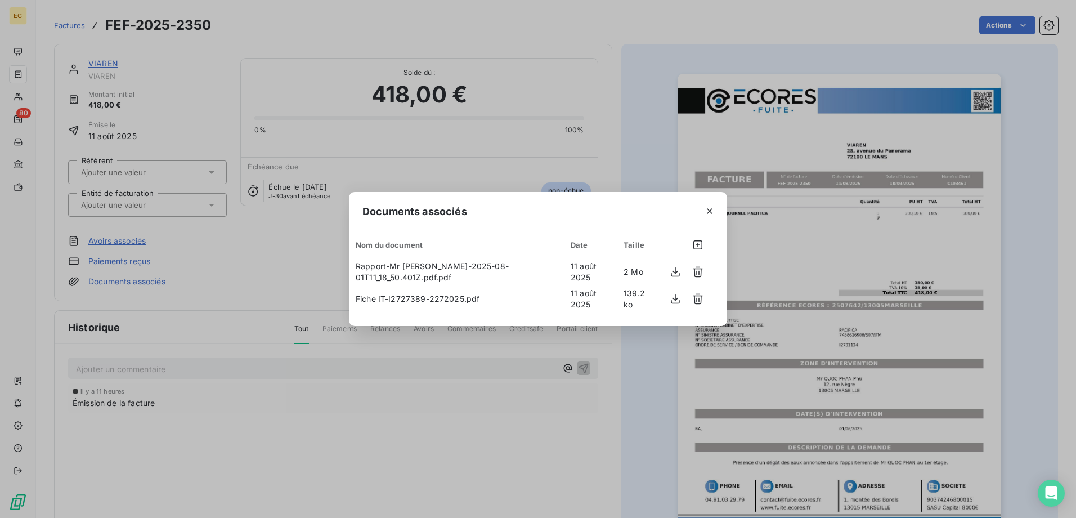
click at [270, 266] on div "Documents associés Nom du document Date Taille Rapport-Mr [PERSON_NAME] [PERSON…" at bounding box center [538, 259] width 1076 height 518
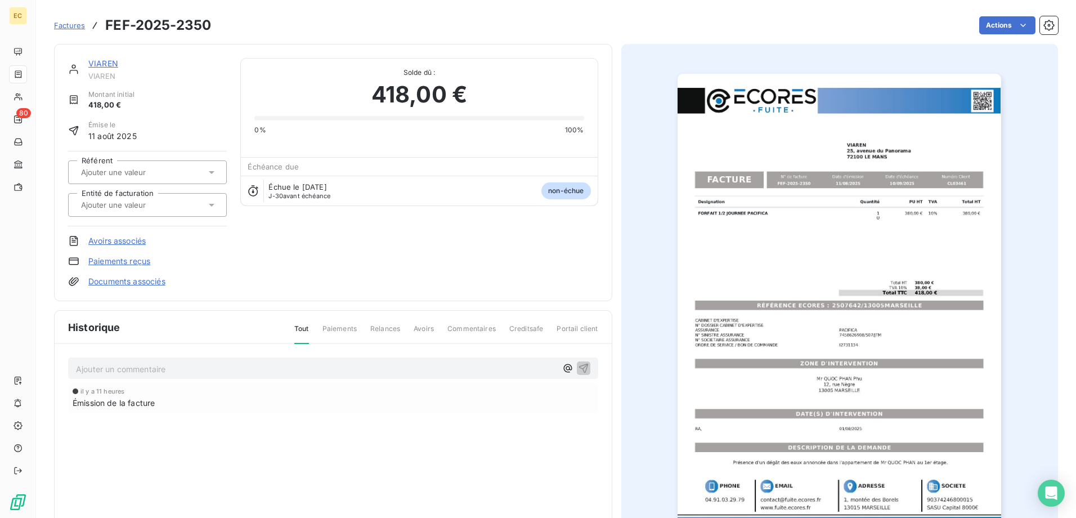
click at [144, 205] on input "text" at bounding box center [136, 205] width 113 height 10
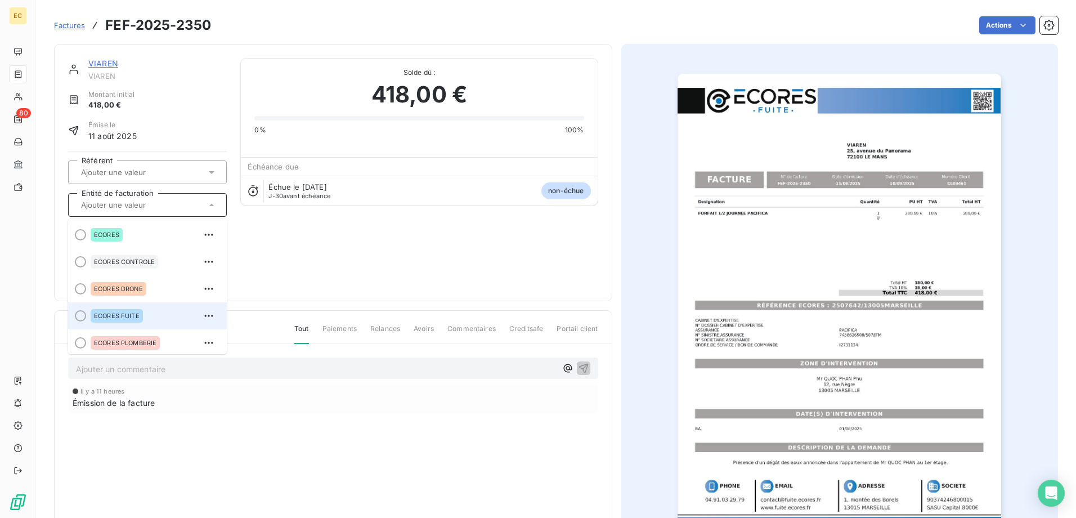
click at [138, 313] on span "ECORES FUITE" at bounding box center [117, 315] width 46 height 7
